Goal: Information Seeking & Learning: Find specific fact

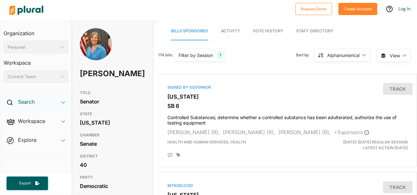
click at [28, 98] on h2 "Search" at bounding box center [26, 101] width 17 height 7
click at [11, 101] on icon at bounding box center [10, 103] width 6 height 6
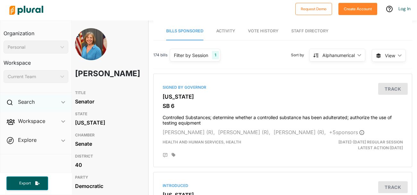
scroll to position [0, 2]
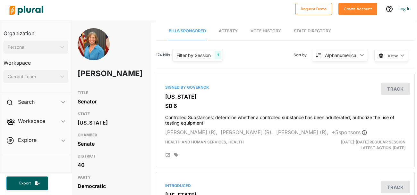
click at [92, 42] on img at bounding box center [94, 44] width 32 height 32
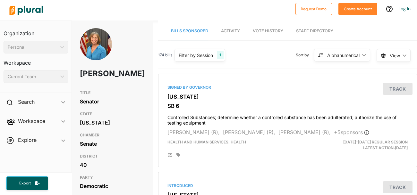
click at [20, 5] on img at bounding box center [26, 10] width 45 height 22
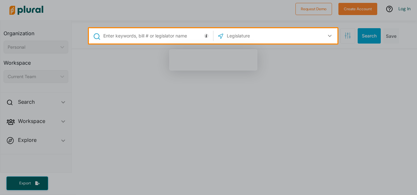
click at [125, 36] on input "text" at bounding box center [157, 36] width 109 height 12
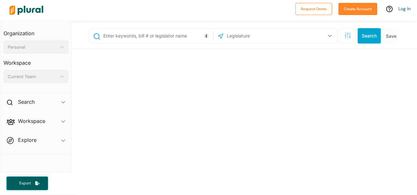
click at [115, 35] on input "text" at bounding box center [157, 36] width 109 height 12
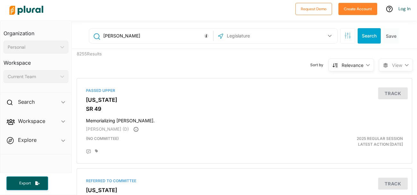
type input "[PERSON_NAME]"
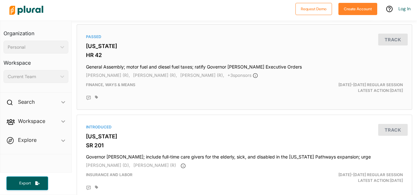
scroll to position [53, 0]
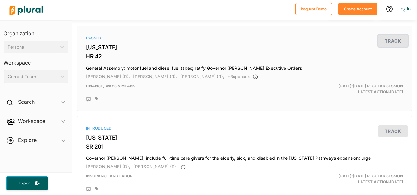
click at [389, 41] on button "Track" at bounding box center [392, 41] width 29 height 12
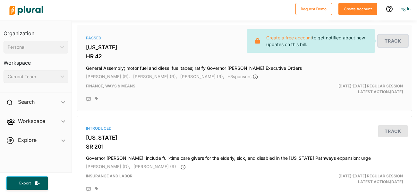
click at [389, 41] on button "Track" at bounding box center [392, 41] width 29 height 12
click at [390, 134] on button "Track" at bounding box center [392, 131] width 29 height 12
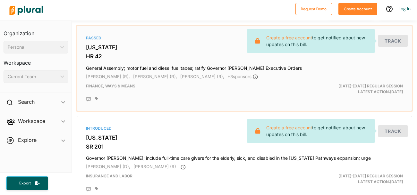
click at [238, 76] on div "[PERSON_NAME] (R), [PERSON_NAME] (R), [PERSON_NAME] (R), + 3 sponsor s" at bounding box center [244, 77] width 317 height 6
